Goal: Information Seeking & Learning: Learn about a topic

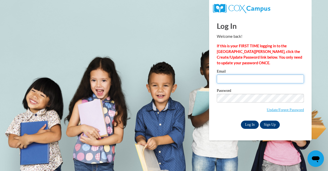
type input "[EMAIL_ADDRESS][DOMAIN_NAME]"
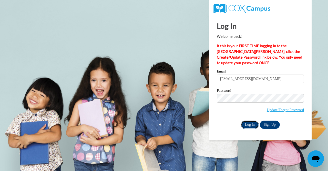
click at [252, 121] on input "Log In" at bounding box center [250, 124] width 18 height 8
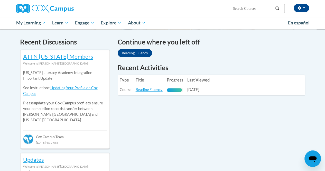
scroll to position [152, 0]
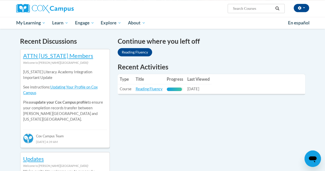
click at [215, 85] on table "Type Title Progress Last Viewed Type: Course Title: Reading Fluency Progress: 9…" at bounding box center [211, 84] width 187 height 20
click at [149, 90] on link "Reading Fluency" at bounding box center [148, 88] width 27 height 4
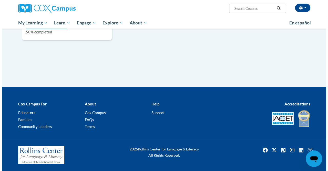
scroll to position [395, 0]
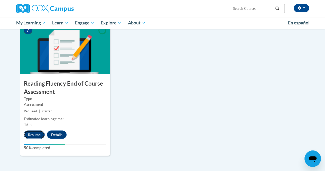
click at [32, 134] on button "Resume" at bounding box center [34, 134] width 21 height 8
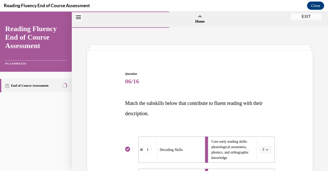
scroll to position [196, 0]
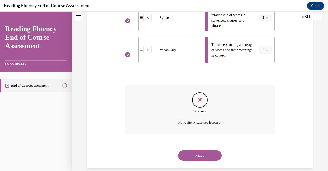
click at [200, 97] on icon "Feedback" at bounding box center [200, 100] width 8 height 8
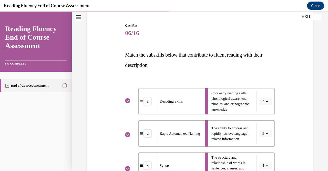
scroll to position [203, 0]
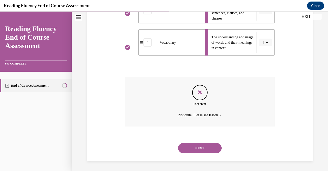
click at [195, 147] on button "NEXT" at bounding box center [200, 148] width 44 height 10
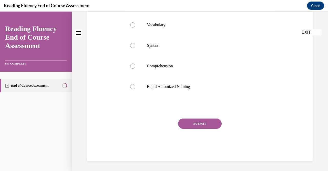
scroll to position [0, 0]
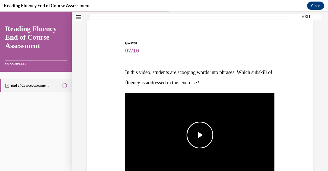
click at [200, 135] on span "Video player" at bounding box center [200, 135] width 0 height 0
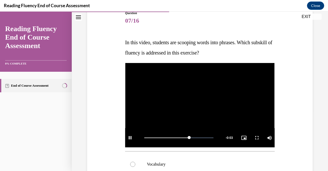
scroll to position [60, 0]
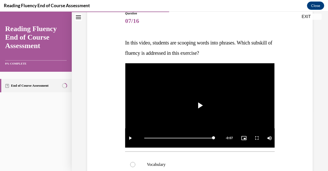
drag, startPoint x: 154, startPoint y: 44, endPoint x: 234, endPoint y: 58, distance: 80.7
click at [234, 58] on p "In this video, students are scooping words into phrases. Which subskill of flue…" at bounding box center [200, 47] width 150 height 21
copy span "students are scooping words into phrases. Which subskill of fluency is addresse…"
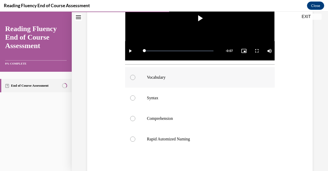
scroll to position [148, 0]
click at [140, 91] on label "Syntax" at bounding box center [200, 97] width 150 height 21
click at [135, 95] on input "Syntax" at bounding box center [132, 97] width 5 height 5
radio input "true"
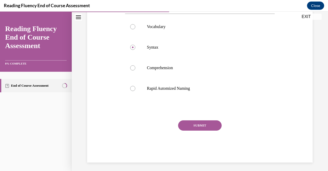
click at [187, 120] on button "SUBMIT" at bounding box center [200, 125] width 44 height 10
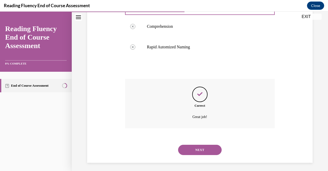
scroll to position [239, 0]
click at [198, 145] on button "NEXT" at bounding box center [200, 149] width 44 height 10
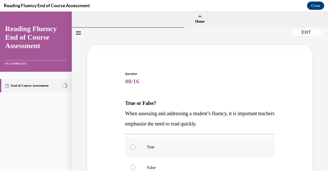
click at [199, 140] on label "True" at bounding box center [200, 147] width 150 height 21
click at [135, 144] on input "True" at bounding box center [132, 146] width 5 height 5
radio input "true"
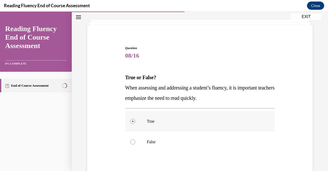
scroll to position [26, 0]
click at [132, 142] on div at bounding box center [132, 141] width 5 height 5
click at [132, 142] on input "False" at bounding box center [132, 141] width 5 height 5
radio input "true"
drag, startPoint x: 124, startPoint y: 86, endPoint x: 234, endPoint y: 99, distance: 111.1
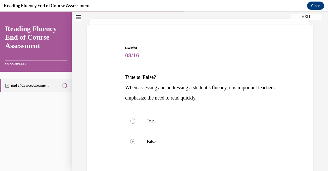
click at [234, 99] on div "Question 08/16 True or False? When assessing and addressing a student’s fluency…" at bounding box center [200, 127] width 152 height 178
copy span "When assessing and addressing a student’s fluency, it is important teachers emp…"
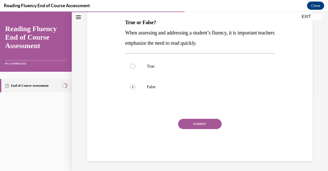
click at [196, 125] on button "SUBMIT" at bounding box center [200, 124] width 44 height 10
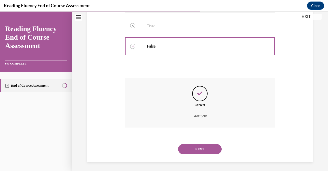
scroll to position [122, 0]
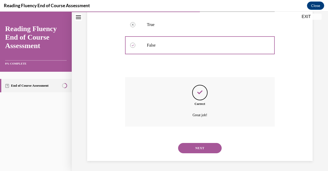
click at [190, 148] on button "NEXT" at bounding box center [200, 148] width 44 height 10
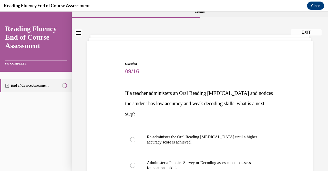
scroll to position [10, 0]
drag, startPoint x: 124, startPoint y: 90, endPoint x: 199, endPoint y: 113, distance: 78.3
click at [199, 113] on div "Question 09/16 If a teacher administers an Oral Reading Fluency assessment and …" at bounding box center [200, 159] width 152 height 213
copy span "If a teacher administers an Oral Reading Fluency assessment and notices the stu…"
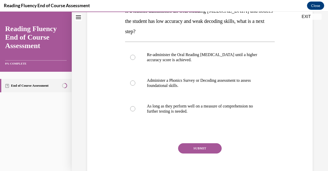
scroll to position [92, 0]
click at [174, 73] on label "Administer a Phonics Survey or Decoding assessment to assess foundational skill…" at bounding box center [200, 83] width 150 height 26
click at [135, 80] on input "Administer a Phonics Survey or Decoding assessment to assess foundational skill…" at bounding box center [132, 82] width 5 height 5
radio input "true"
click at [190, 145] on button "SUBMIT" at bounding box center [200, 148] width 44 height 10
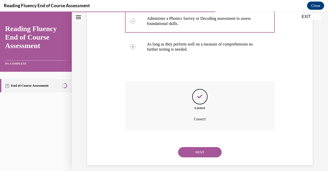
scroll to position [158, 0]
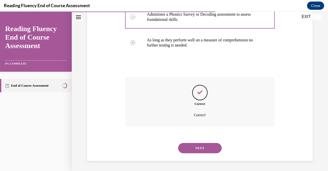
click at [199, 150] on button "NEXT" at bounding box center [200, 148] width 44 height 10
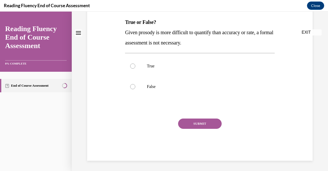
scroll to position [0, 0]
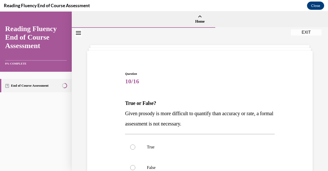
drag, startPoint x: 123, startPoint y: 112, endPoint x: 209, endPoint y: 123, distance: 86.4
click at [209, 123] on div "Question 10/16 True or False? Given prosody is more difficult to quantify than …" at bounding box center [200, 148] width 228 height 185
copy span "Given prosody is more difficult to quantify than accuracy or rate, a formal ass…"
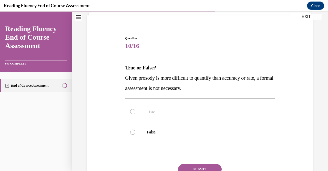
scroll to position [36, 0]
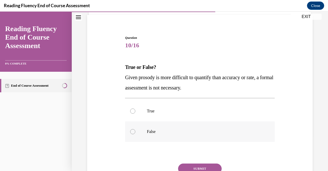
click at [140, 135] on label "False" at bounding box center [200, 131] width 150 height 21
click at [135, 134] on input "False" at bounding box center [132, 131] width 5 height 5
radio input "true"
click at [189, 165] on button "SUBMIT" at bounding box center [200, 168] width 44 height 10
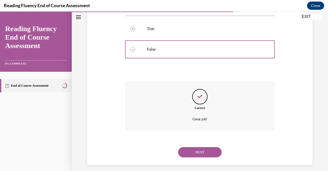
scroll to position [122, 0]
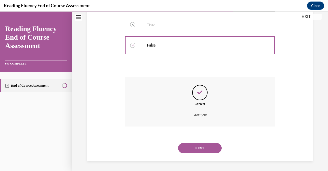
click at [193, 149] on button "NEXT" at bounding box center [200, 148] width 44 height 10
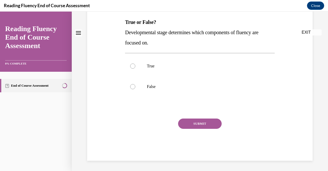
scroll to position [0, 0]
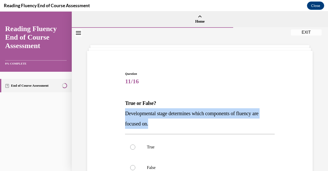
drag, startPoint x: 120, startPoint y: 112, endPoint x: 174, endPoint y: 124, distance: 55.7
click at [174, 124] on div "Question 11/16 True or False? Developmental stage determines which components o…" at bounding box center [200, 148] width 228 height 185
copy span "Developmental stage determines which components of fluency are focused on."
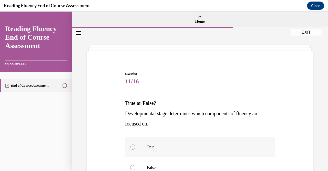
click at [152, 138] on label "True" at bounding box center [200, 147] width 150 height 21
click at [135, 144] on input "True" at bounding box center [132, 146] width 5 height 5
radio input "true"
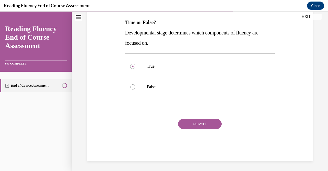
click at [193, 124] on button "SUBMIT" at bounding box center [200, 124] width 44 height 10
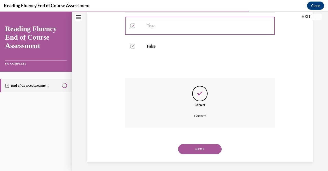
scroll to position [122, 0]
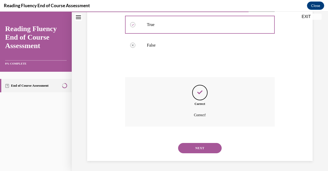
click at [200, 145] on button "NEXT" at bounding box center [200, 148] width 44 height 10
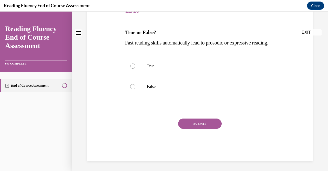
scroll to position [0, 0]
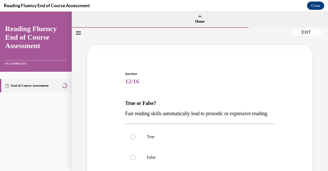
drag, startPoint x: 124, startPoint y: 113, endPoint x: 172, endPoint y: 125, distance: 49.2
click at [172, 118] on p "Fast reading skills automatically lead to prosodic or expressive reading." at bounding box center [200, 113] width 150 height 10
copy span "Fast reading skills automatically lead to prosodic or expressive reading."
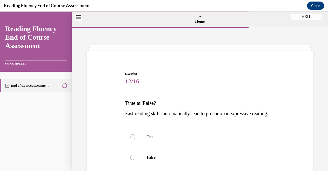
scroll to position [78, 0]
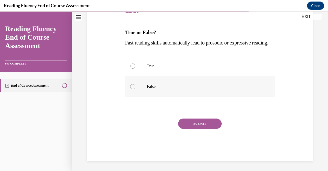
click at [138, 89] on label "False" at bounding box center [200, 86] width 150 height 21
click at [135, 89] on input "False" at bounding box center [132, 86] width 5 height 5
radio input "true"
click at [185, 123] on button "SUBMIT" at bounding box center [200, 123] width 44 height 10
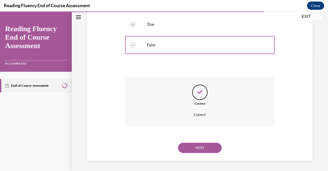
scroll to position [122, 0]
click at [199, 148] on button "NEXT" at bounding box center [200, 147] width 44 height 10
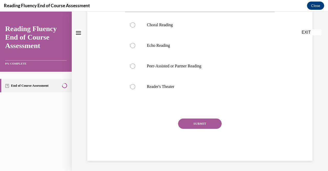
scroll to position [0, 0]
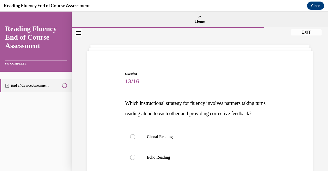
drag, startPoint x: 122, startPoint y: 102, endPoint x: 211, endPoint y: 127, distance: 93.3
click at [211, 127] on div "Question 13/16 Which instructional strategy for fluency involves partners takin…" at bounding box center [200, 164] width 228 height 216
copy span "Which instructional strategy for fluency involves partners taking turns reading…"
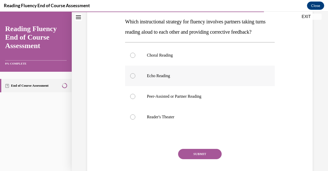
scroll to position [72, 0]
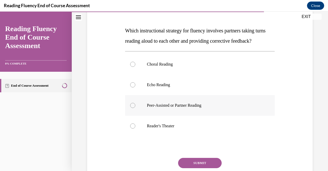
click at [160, 108] on p "Peer-Assisted or Partner Reading" at bounding box center [204, 105] width 115 height 5
click at [135, 108] on input "Peer-Assisted or Partner Reading" at bounding box center [132, 105] width 5 height 5
radio input "true"
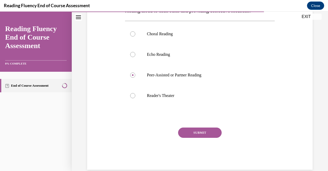
click at [197, 138] on button "SUBMIT" at bounding box center [200, 132] width 44 height 10
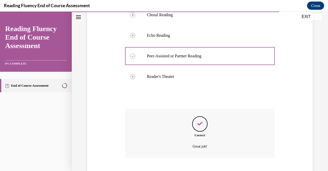
scroll to position [163, 0]
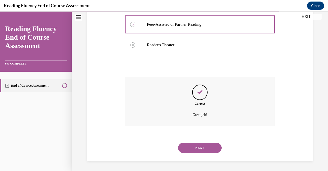
click at [190, 148] on button "NEXT" at bounding box center [200, 147] width 44 height 10
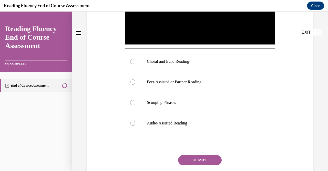
scroll to position [0, 0]
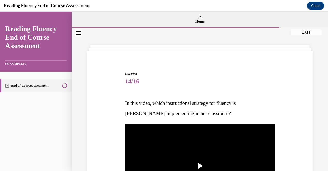
click at [125, 99] on p "In this video, which instructional strategy for fluency is Ms. Schusterman impl…" at bounding box center [200, 108] width 150 height 21
drag, startPoint x: 122, startPoint y: 100, endPoint x: 248, endPoint y: 115, distance: 126.9
copy span "In this video, which instructional strategy for fluency is Ms. Schusterman impl…"
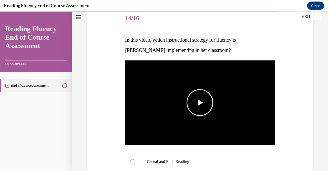
click at [200, 102] on span "Video player" at bounding box center [200, 102] width 0 height 0
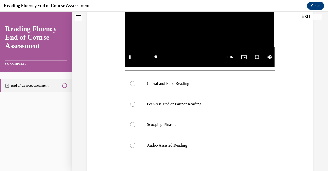
scroll to position [144, 0]
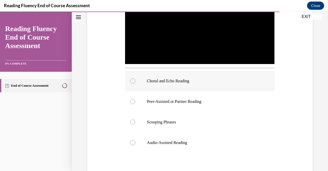
click at [190, 84] on label "Choral and Echo Reading" at bounding box center [200, 81] width 150 height 21
click at [135, 83] on input "Choral and Echo Reading" at bounding box center [132, 80] width 5 height 5
radio input "true"
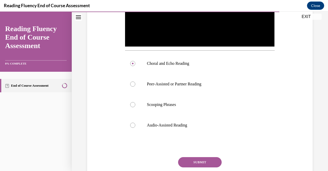
click at [206, 158] on button "SUBMIT" at bounding box center [200, 162] width 44 height 10
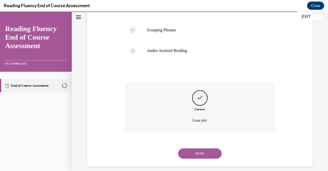
scroll to position [239, 0]
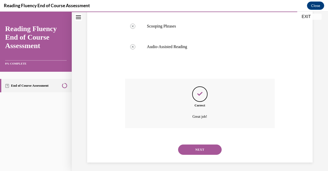
click at [198, 148] on button "NEXT" at bounding box center [200, 149] width 44 height 10
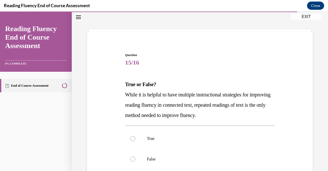
scroll to position [20, 0]
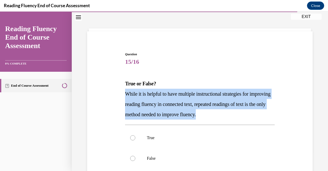
drag, startPoint x: 125, startPoint y: 93, endPoint x: 245, endPoint y: 115, distance: 121.8
click at [245, 115] on p "While it is helpful to have multiple instructional strategies for improving rea…" at bounding box center [200, 104] width 150 height 31
copy span "While it is helpful to have multiple instructional strategies for improving rea…"
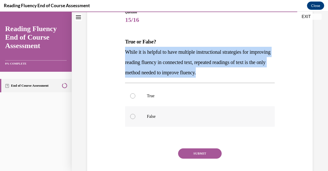
scroll to position [63, 0]
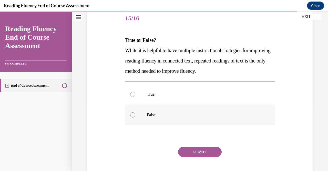
click at [148, 116] on p "False" at bounding box center [204, 114] width 115 height 5
click at [135, 116] on input "False" at bounding box center [132, 114] width 5 height 5
radio input "true"
click at [186, 149] on button "SUBMIT" at bounding box center [200, 152] width 44 height 10
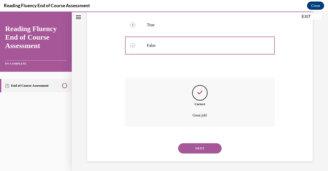
scroll to position [132, 0]
click at [205, 147] on button "NEXT" at bounding box center [200, 148] width 44 height 10
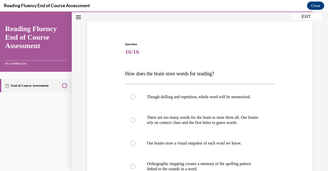
scroll to position [30, 0]
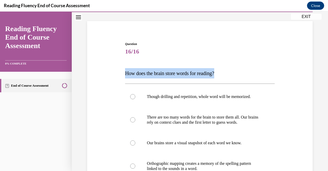
drag, startPoint x: 120, startPoint y: 73, endPoint x: 229, endPoint y: 70, distance: 109.4
click at [229, 70] on div "Question 16/16 How does the brain store words for reading? Though drilling and …" at bounding box center [200, 134] width 228 height 216
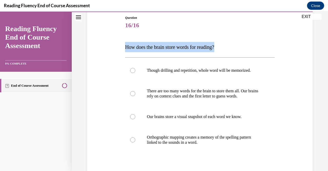
scroll to position [57, 0]
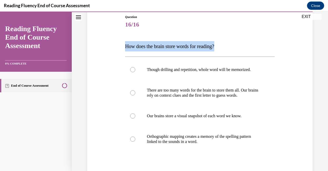
copy span "How does the brain store words for reading?"
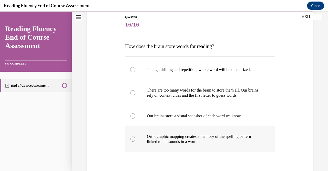
click at [166, 136] on p "Orthographic mapping creates a memory of the spelling pattern linked to the sou…" at bounding box center [204, 139] width 115 height 10
click at [135, 136] on input "Orthographic mapping creates a memory of the spelling pattern linked to the sou…" at bounding box center [132, 138] width 5 height 5
radio input "true"
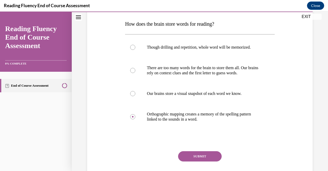
click at [189, 158] on button "SUBMIT" at bounding box center [200, 156] width 44 height 10
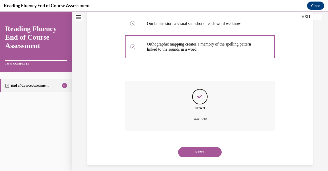
scroll to position [153, 0]
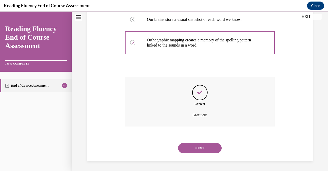
click at [193, 149] on button "NEXT" at bounding box center [200, 148] width 44 height 10
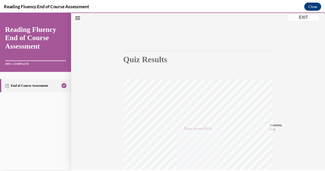
scroll to position [104, 0]
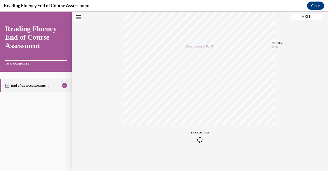
click at [311, 14] on button "EXIT" at bounding box center [306, 17] width 31 height 6
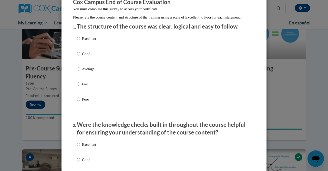
scroll to position [50, 0]
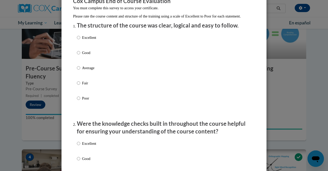
click at [88, 71] on p "Average" at bounding box center [89, 68] width 14 height 6
click at [80, 71] on input "Average" at bounding box center [78, 68] width 3 height 6
radio input "true"
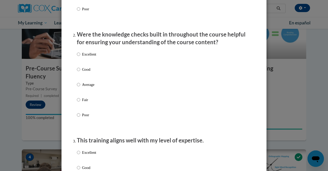
click at [87, 87] on p "Average" at bounding box center [89, 85] width 14 height 6
click at [80, 87] on input "Average" at bounding box center [78, 85] width 3 height 6
radio input "true"
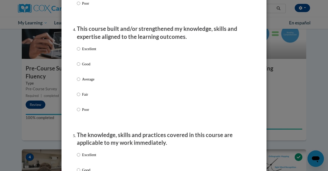
click at [88, 89] on label "Average" at bounding box center [86, 83] width 19 height 14
click at [80, 82] on input "Average" at bounding box center [78, 79] width 3 height 6
radio input "true"
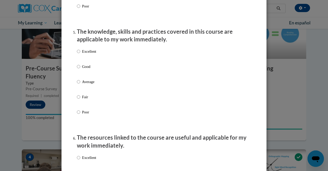
click at [88, 84] on p "Average" at bounding box center [89, 82] width 14 height 6
click at [80, 84] on input "Average" at bounding box center [78, 82] width 3 height 6
radio input "true"
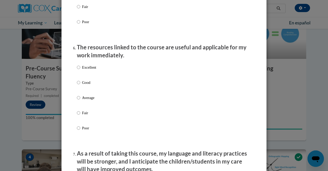
click at [85, 100] on p "Average" at bounding box center [89, 98] width 14 height 6
click at [80, 100] on input "Average" at bounding box center [78, 98] width 3 height 6
radio input "true"
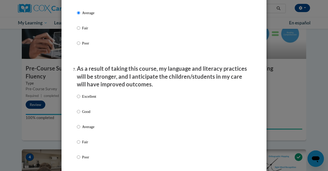
click at [90, 128] on div "Excellent Good Average Fair Poor" at bounding box center [86, 131] width 19 height 80
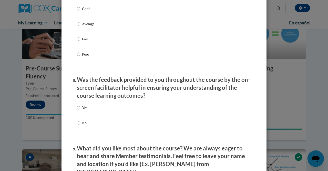
click at [90, 31] on label "Average" at bounding box center [86, 28] width 19 height 14
click at [80, 27] on input "Average" at bounding box center [78, 24] width 3 height 6
radio input "true"
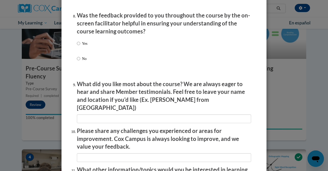
click at [83, 46] on p "Yes" at bounding box center [84, 44] width 5 height 6
click at [80, 46] on input "Yes" at bounding box center [78, 44] width 3 height 6
radio input "true"
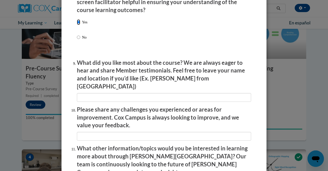
scroll to position [815, 0]
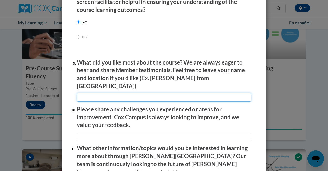
click at [100, 96] on input "textbox" at bounding box center [164, 97] width 174 height 9
type input "B"
type input "n"
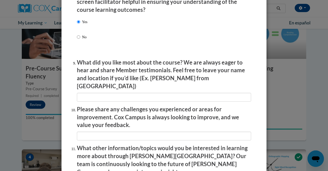
click at [82, 109] on p "Please share any challenges you experienced or areas for improvement. Cox Campu…" at bounding box center [164, 117] width 174 height 24
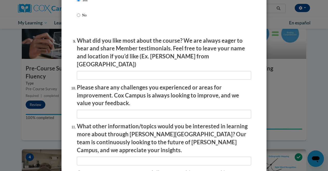
scroll to position [837, 0]
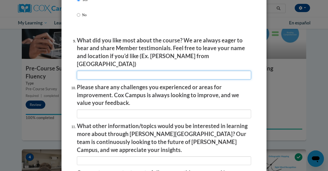
click at [103, 72] on input "textbox" at bounding box center [164, 75] width 174 height 9
type input "n"
type input "N/A"
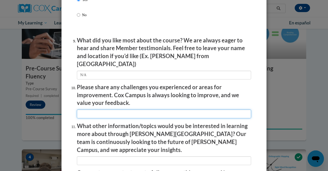
click at [103, 109] on input "textbox" at bounding box center [164, 113] width 174 height 9
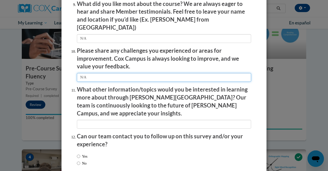
type input "N/A"
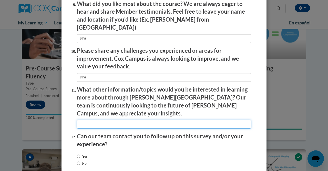
click at [104, 120] on input "textbox" at bounding box center [164, 124] width 174 height 9
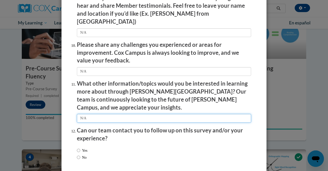
scroll to position [879, 0]
type input "N/A"
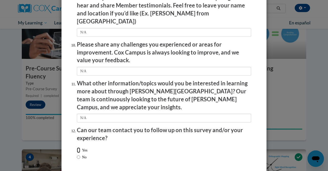
click at [77, 147] on input "Yes" at bounding box center [78, 150] width 3 height 6
radio input "true"
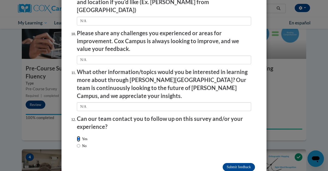
scroll to position [896, 0]
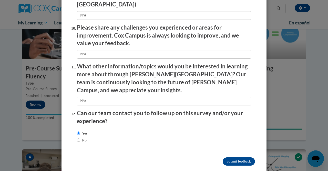
click at [77, 137] on input "No" at bounding box center [78, 140] width 3 height 6
radio input "true"
click at [241, 157] on input "Submit feedback" at bounding box center [239, 161] width 32 height 8
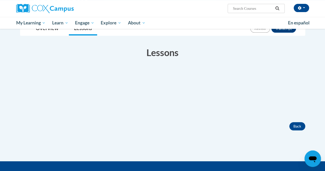
scroll to position [66, 0]
